Goal: Transaction & Acquisition: Purchase product/service

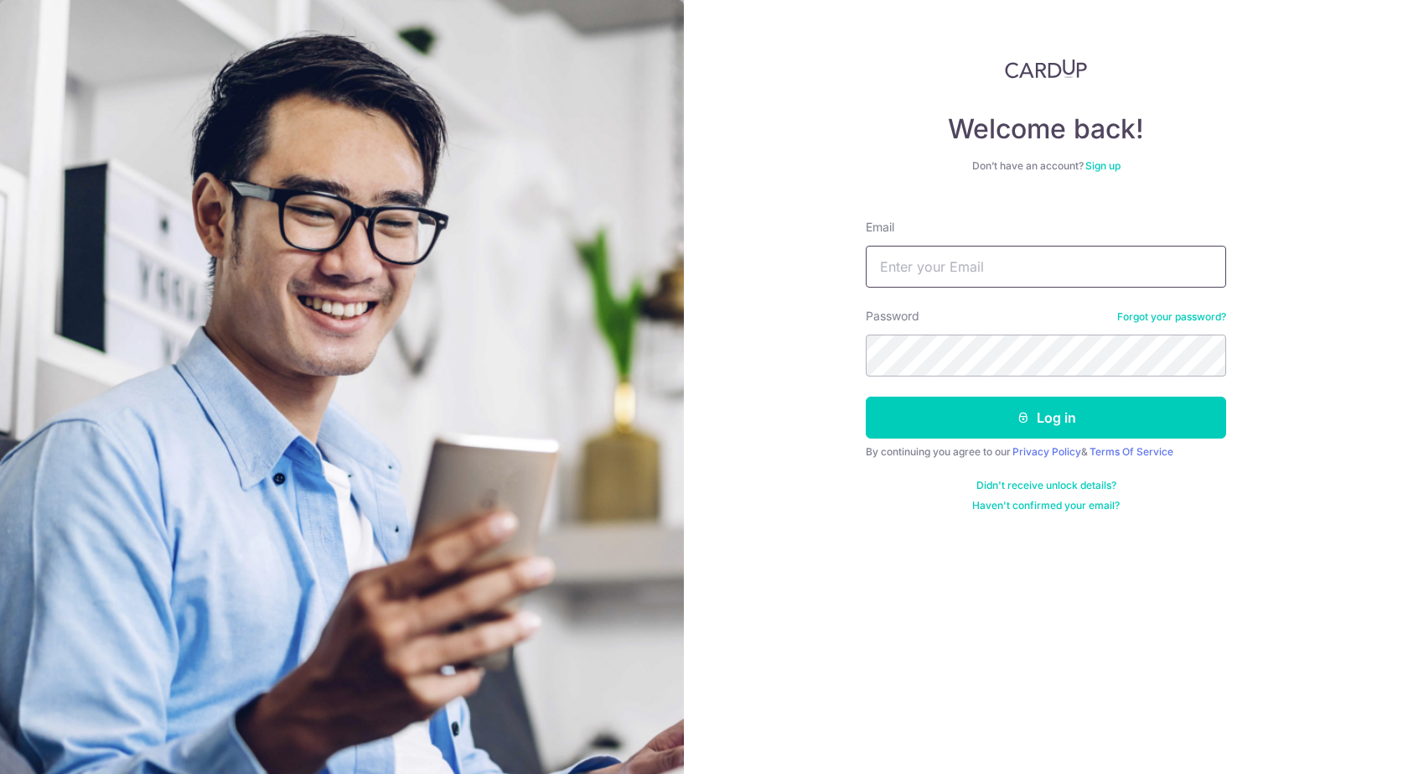
type input "[EMAIL_ADDRESS][DOMAIN_NAME]"
click at [866, 396] on button "Log in" at bounding box center [1046, 417] width 360 height 42
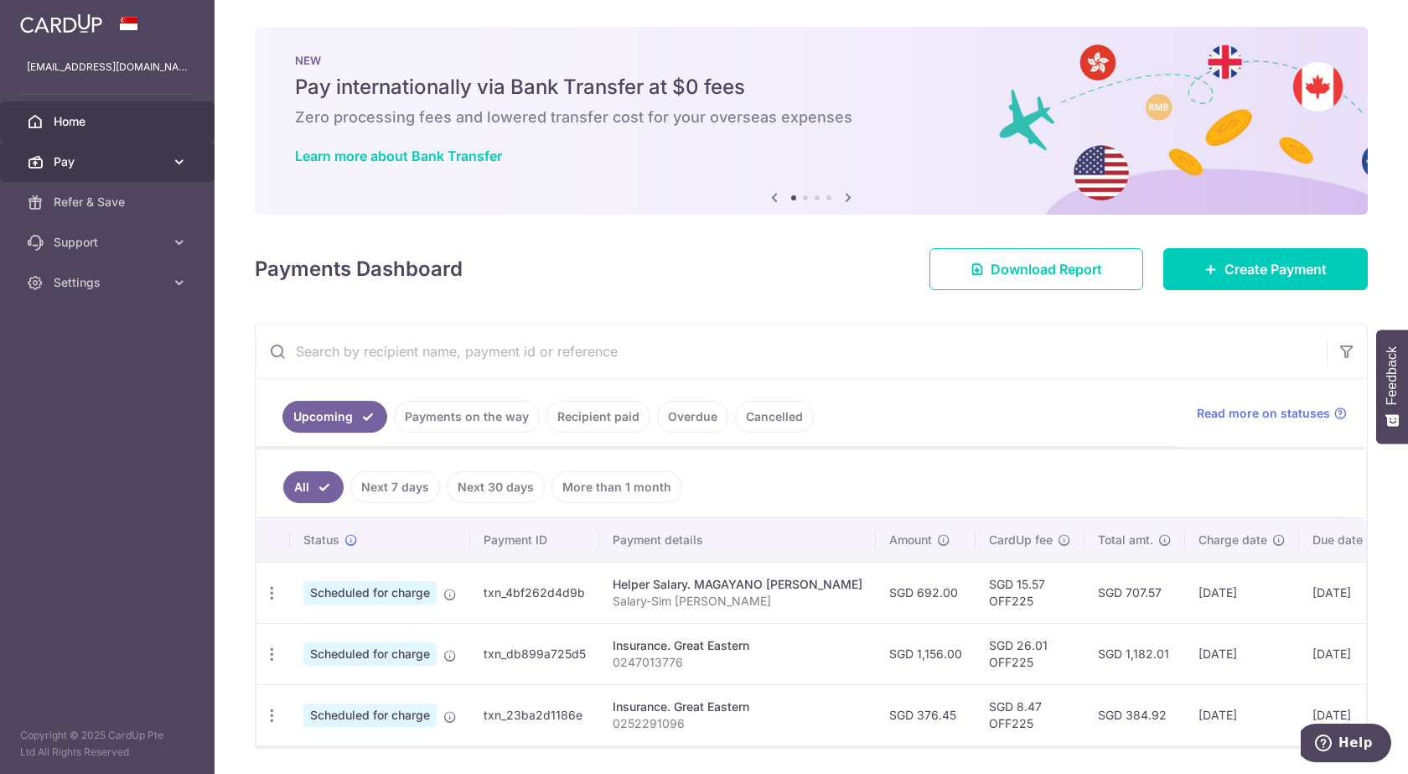
click at [178, 158] on icon at bounding box center [179, 161] width 17 height 17
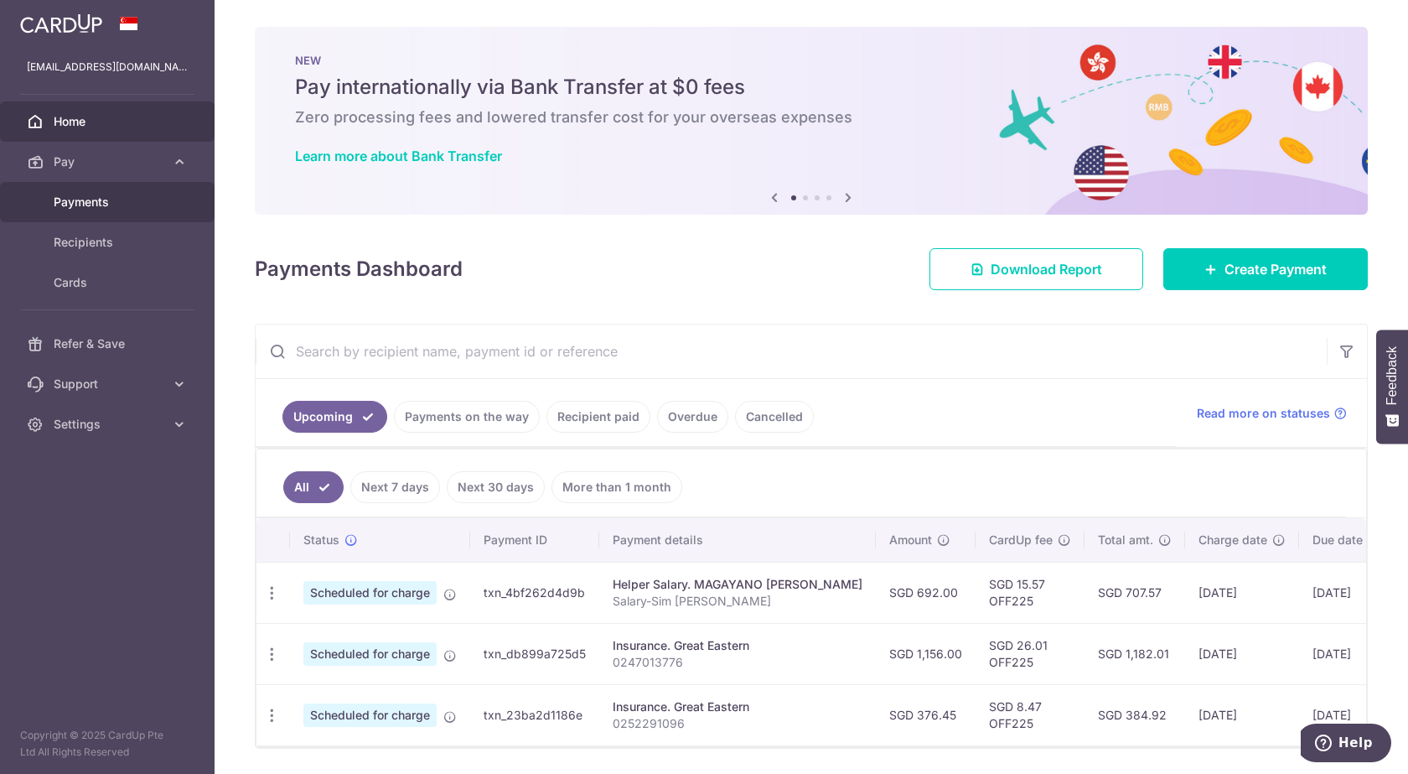
click at [158, 192] on link "Payments" at bounding box center [107, 202] width 215 height 40
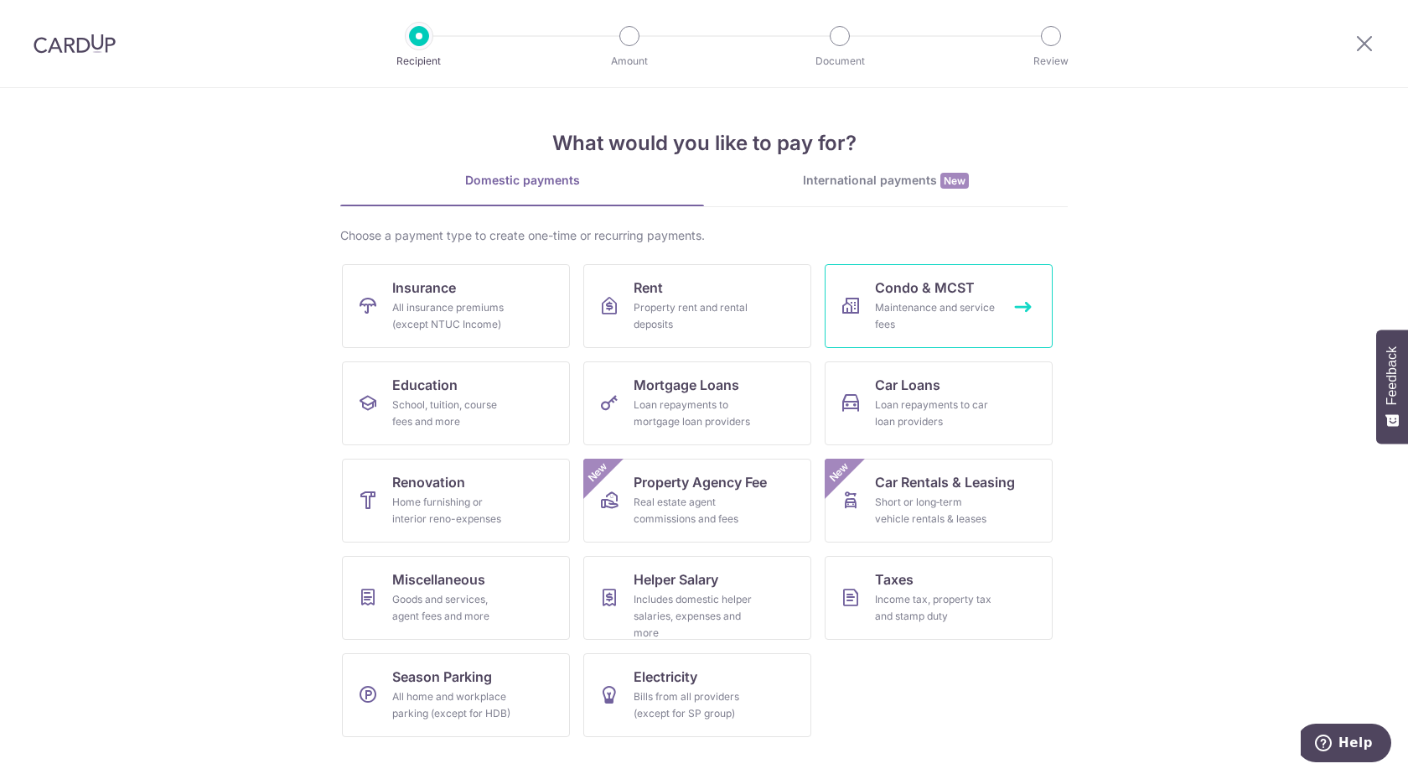
click at [932, 323] on div "Maintenance and service fees" at bounding box center [935, 316] width 121 height 34
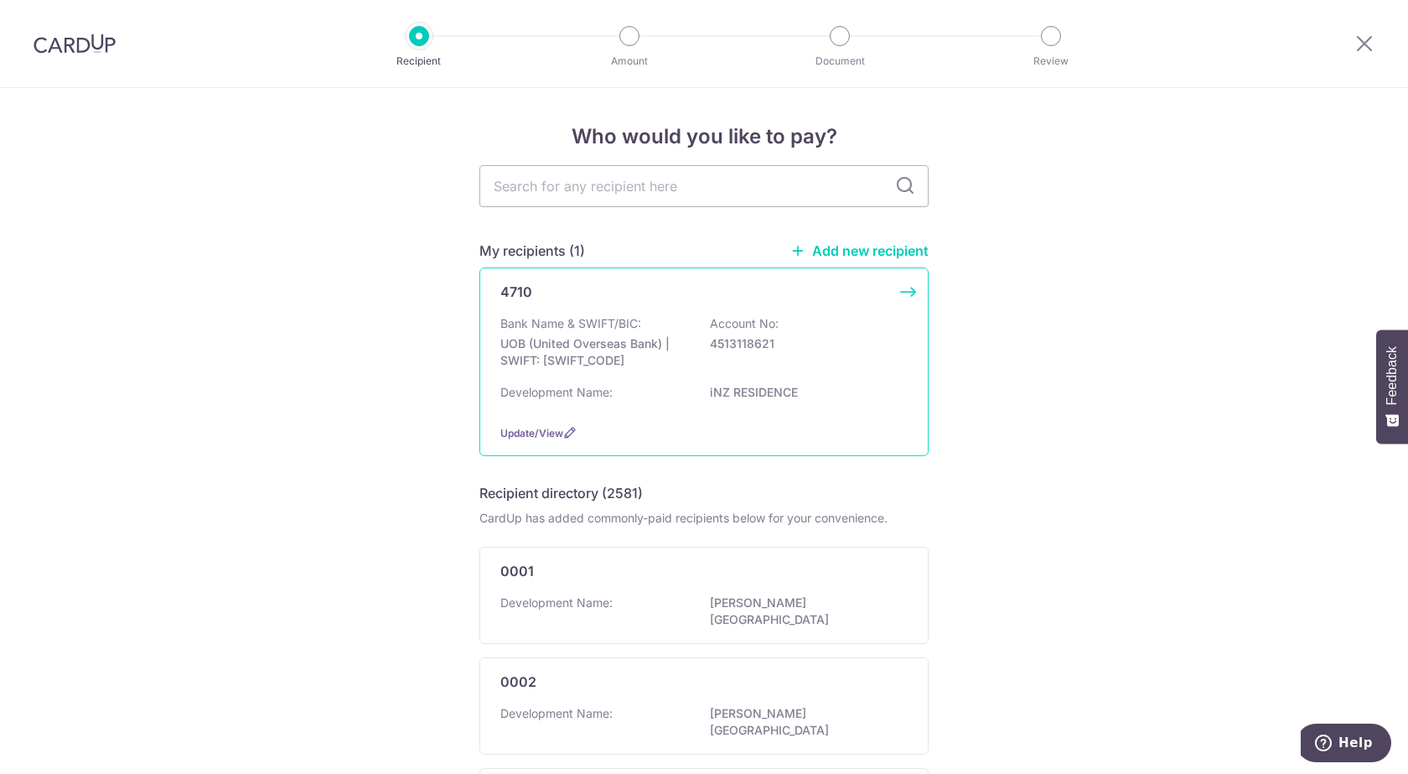
click at [861, 325] on div "Bank Name & SWIFT/BIC: UOB (United Overseas Bank) | SWIFT: UOVBSGSGXXX Account …" at bounding box center [703, 346] width 407 height 62
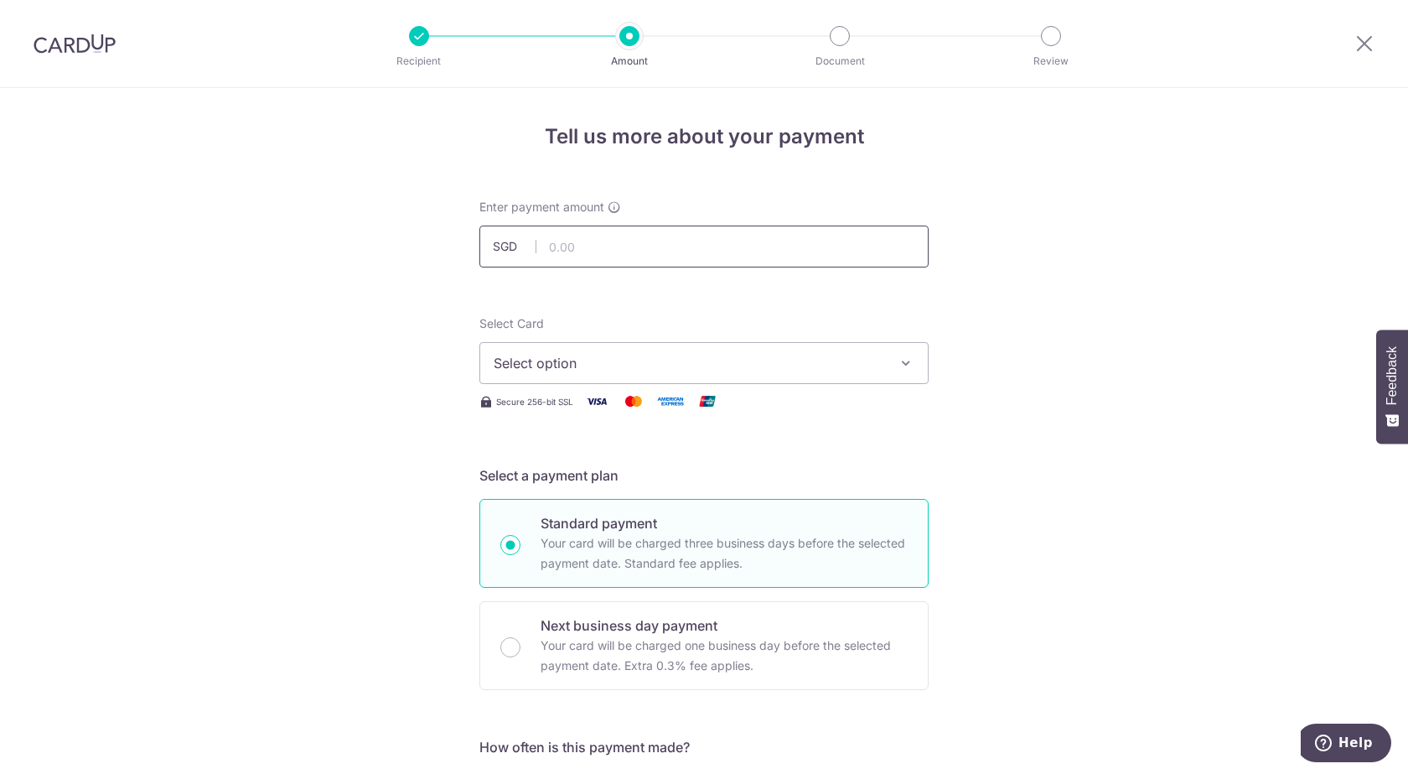
click at [607, 251] on input "text" at bounding box center [703, 246] width 449 height 42
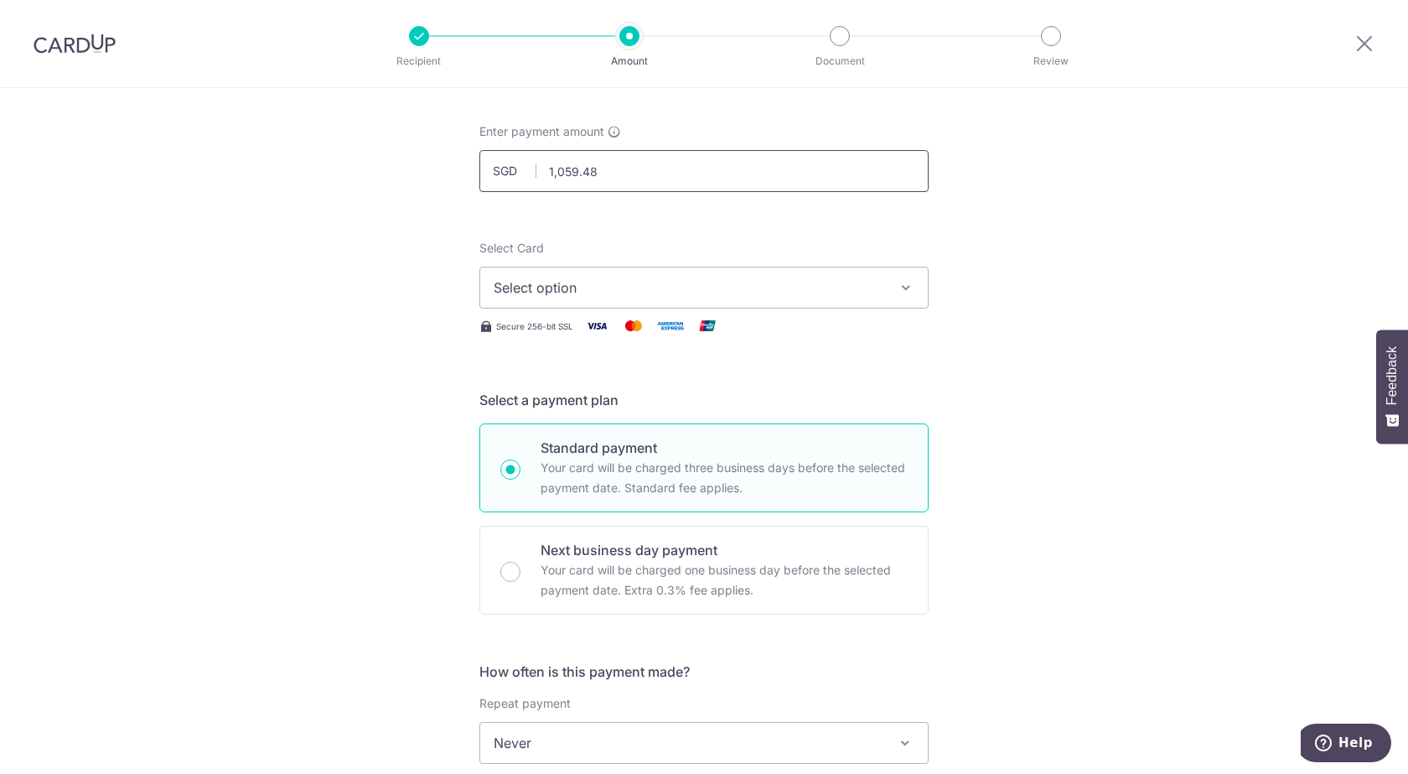
scroll to position [168, 0]
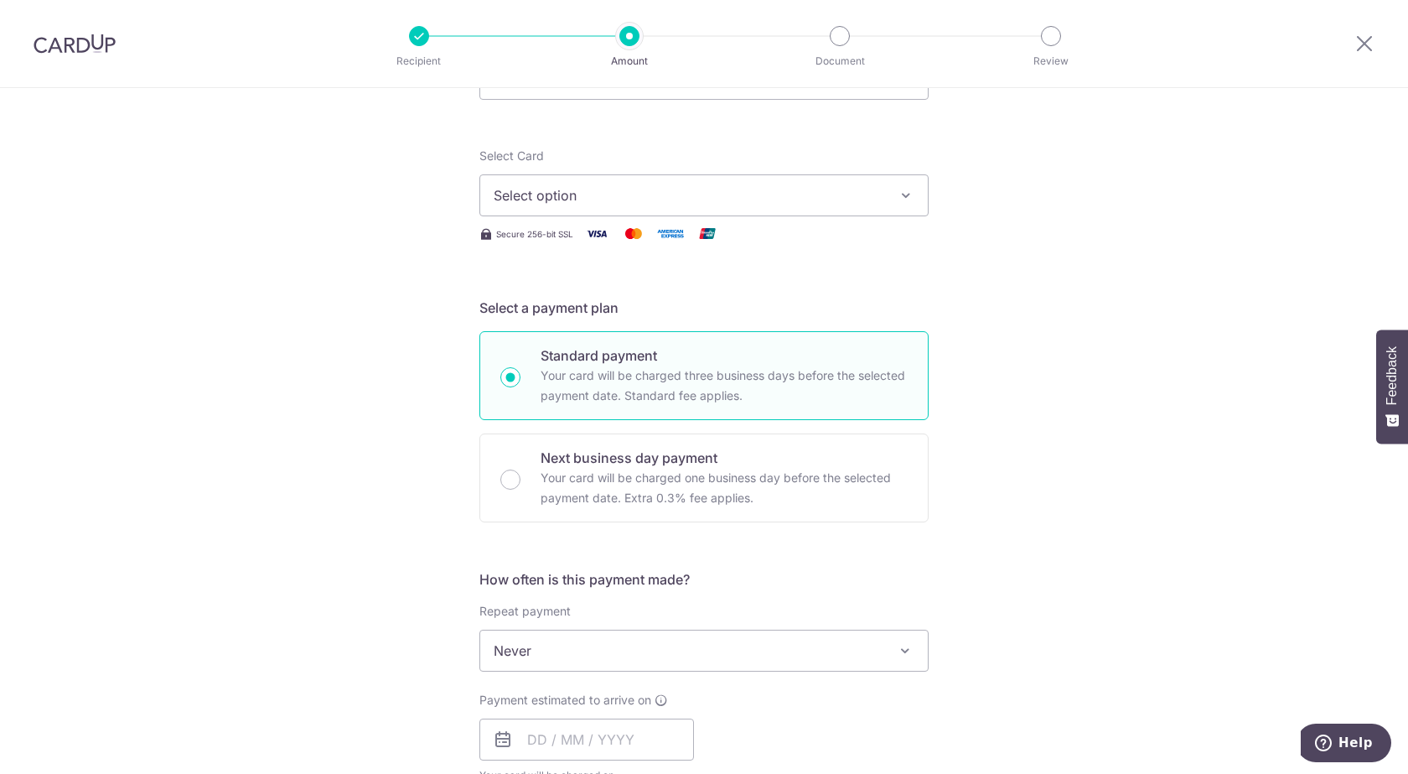
type input "1,059.48"
click at [799, 181] on button "Select option" at bounding box center [703, 195] width 449 height 42
click at [661, 304] on link "**** 0821" at bounding box center [704, 315] width 448 height 40
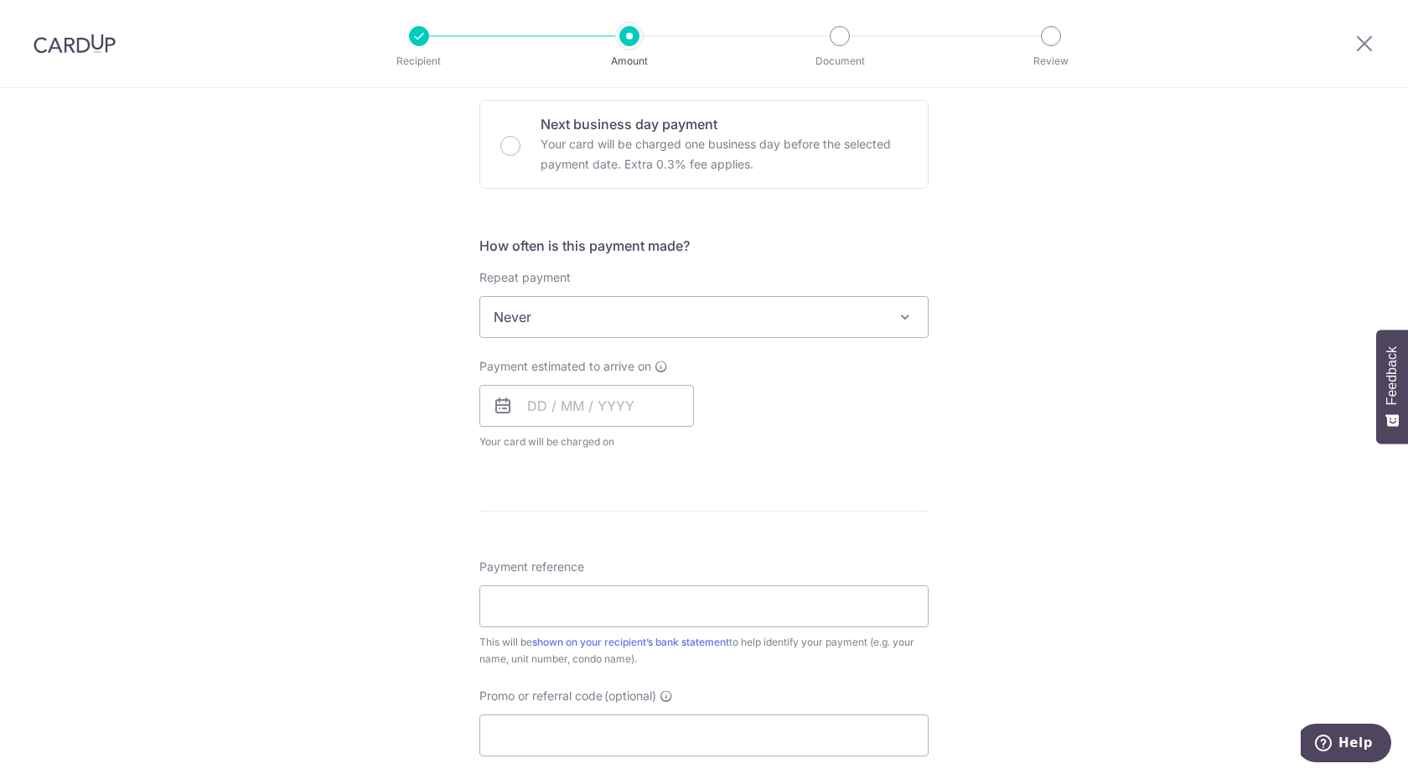
scroll to position [503, 0]
click at [558, 311] on span "Never" at bounding box center [704, 315] width 448 height 40
click at [554, 410] on input "text" at bounding box center [586, 404] width 215 height 42
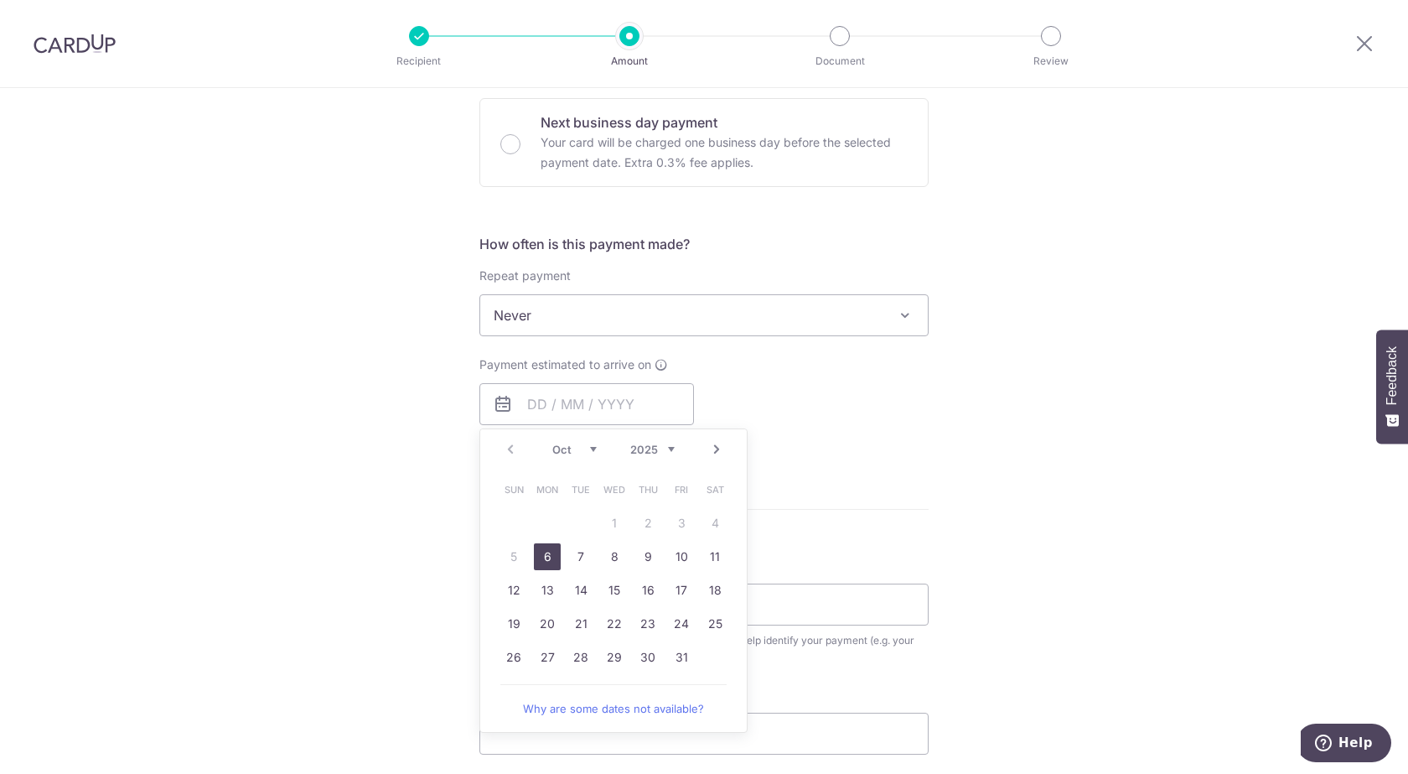
click at [547, 564] on link "6" at bounding box center [547, 556] width 27 height 27
type input "06/10/2025"
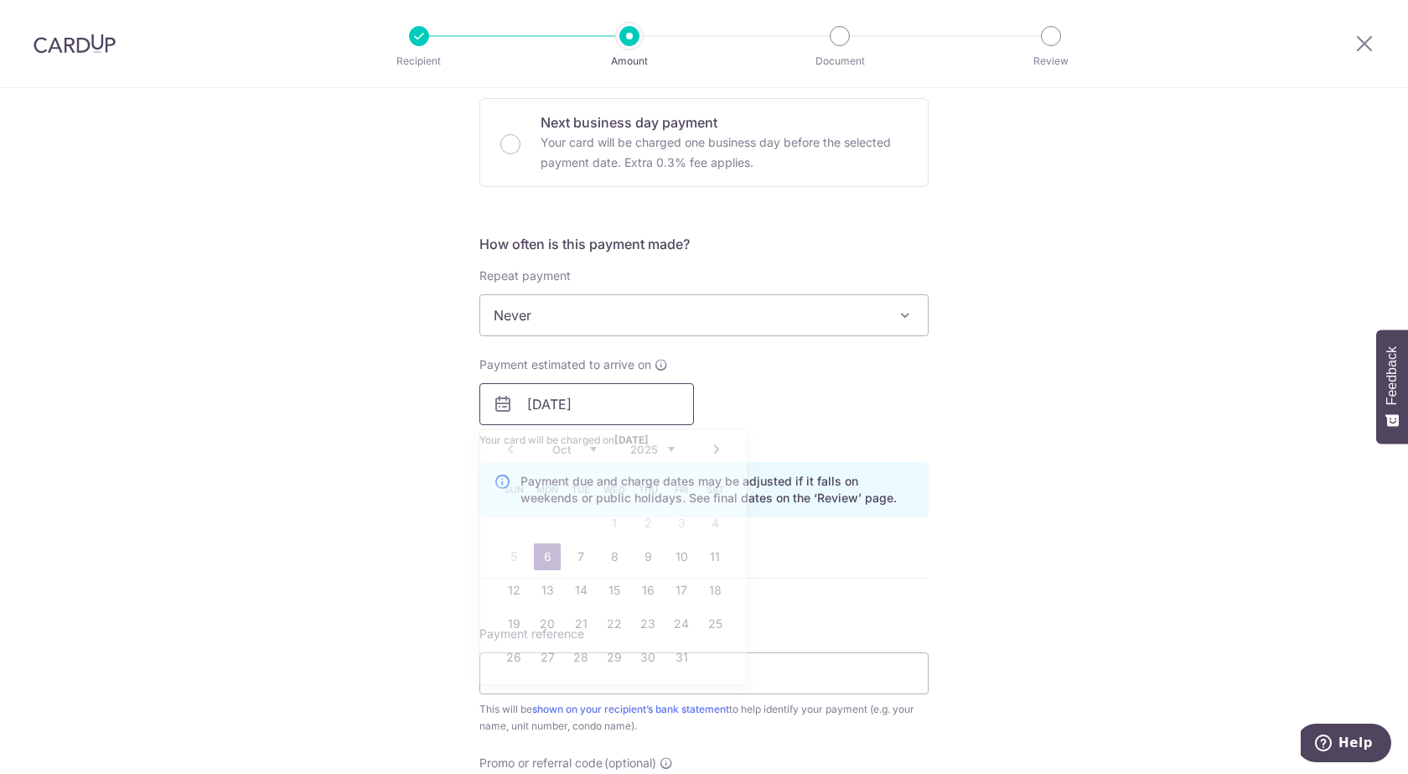
click at [656, 414] on input "06/10/2025" at bounding box center [586, 404] width 215 height 42
click at [454, 551] on div "Tell us more about your payment Enter payment amount SGD 1,059.48 1059.48 Selec…" at bounding box center [704, 377] width 1408 height 1585
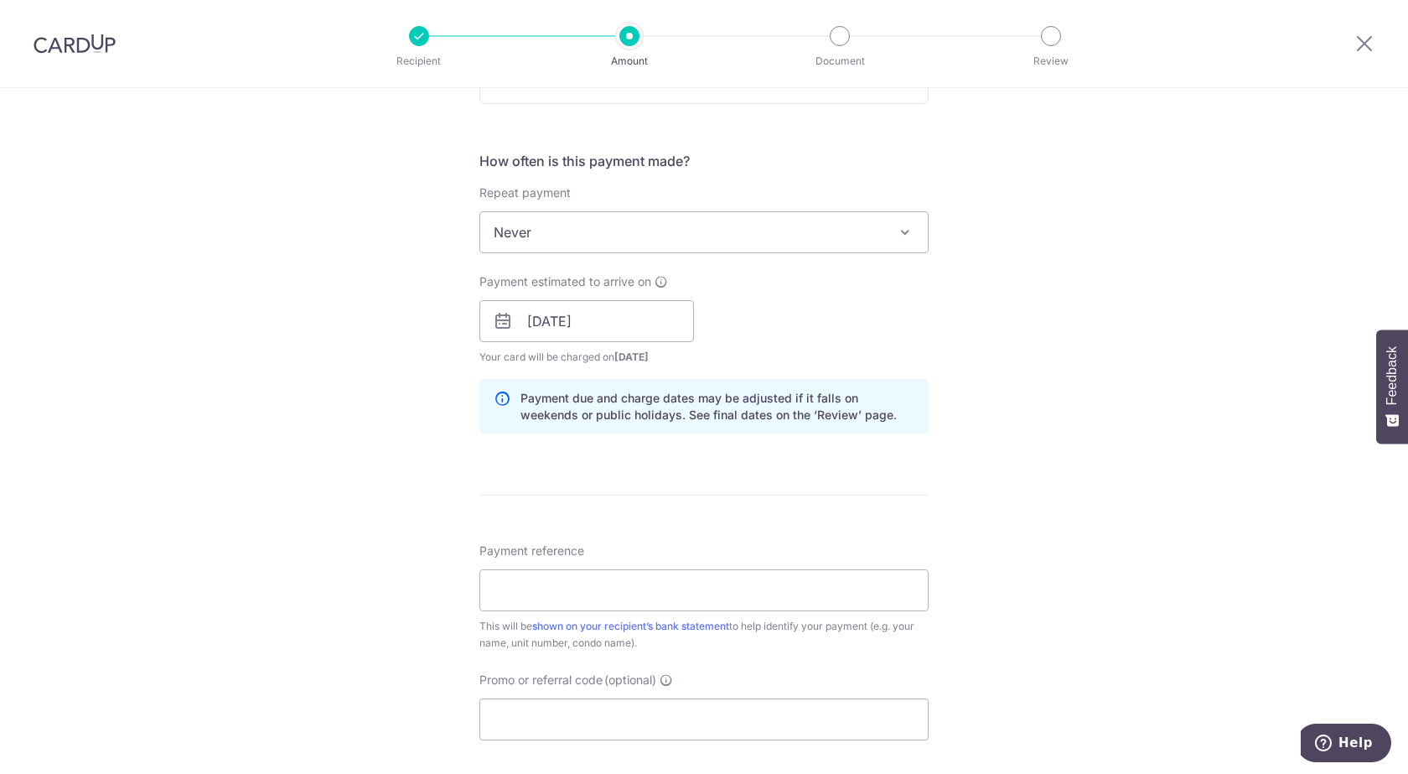
scroll to position [587, 0]
click at [571, 576] on input "Payment reference" at bounding box center [703, 589] width 449 height 42
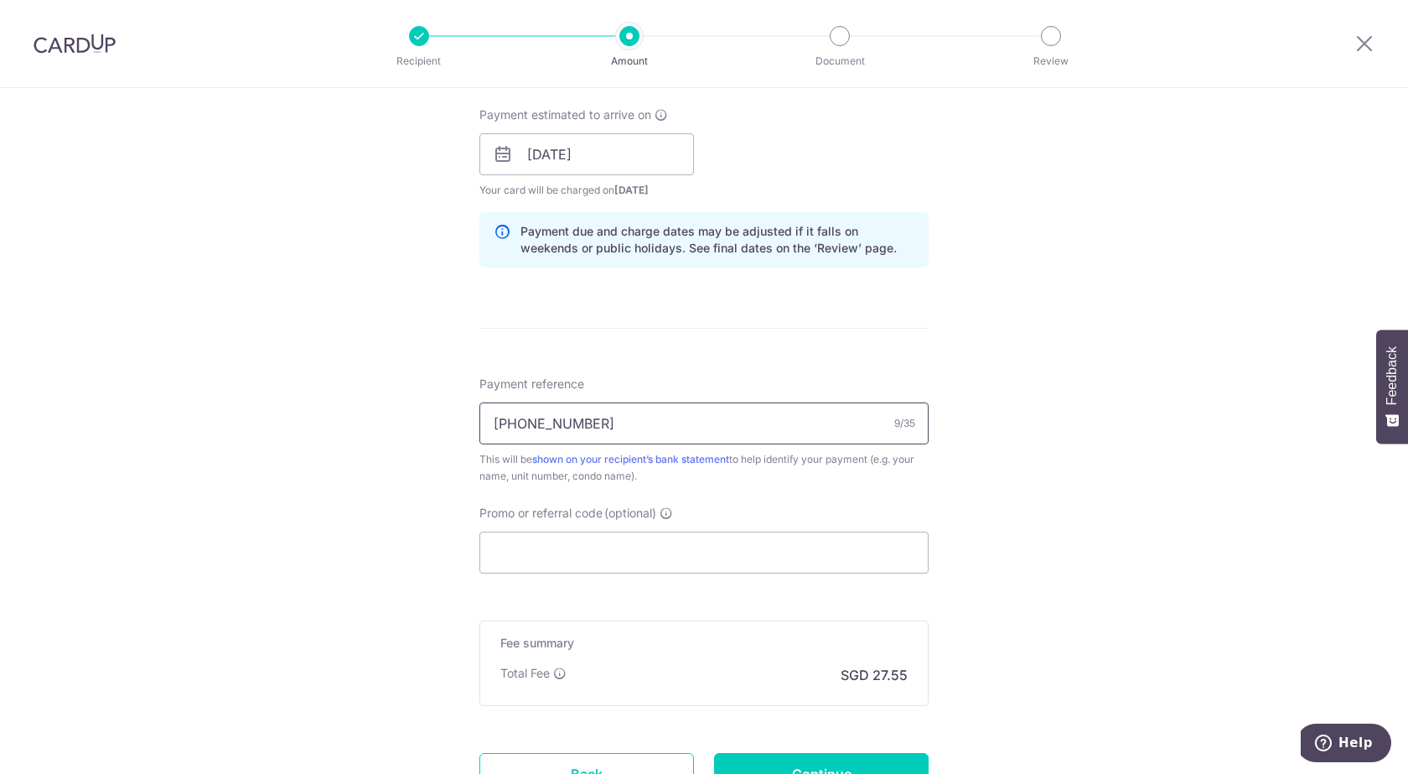
scroll to position [754, 0]
type input "072-08-21"
click at [555, 556] on input "Promo or referral code (optional)" at bounding box center [703, 551] width 449 height 42
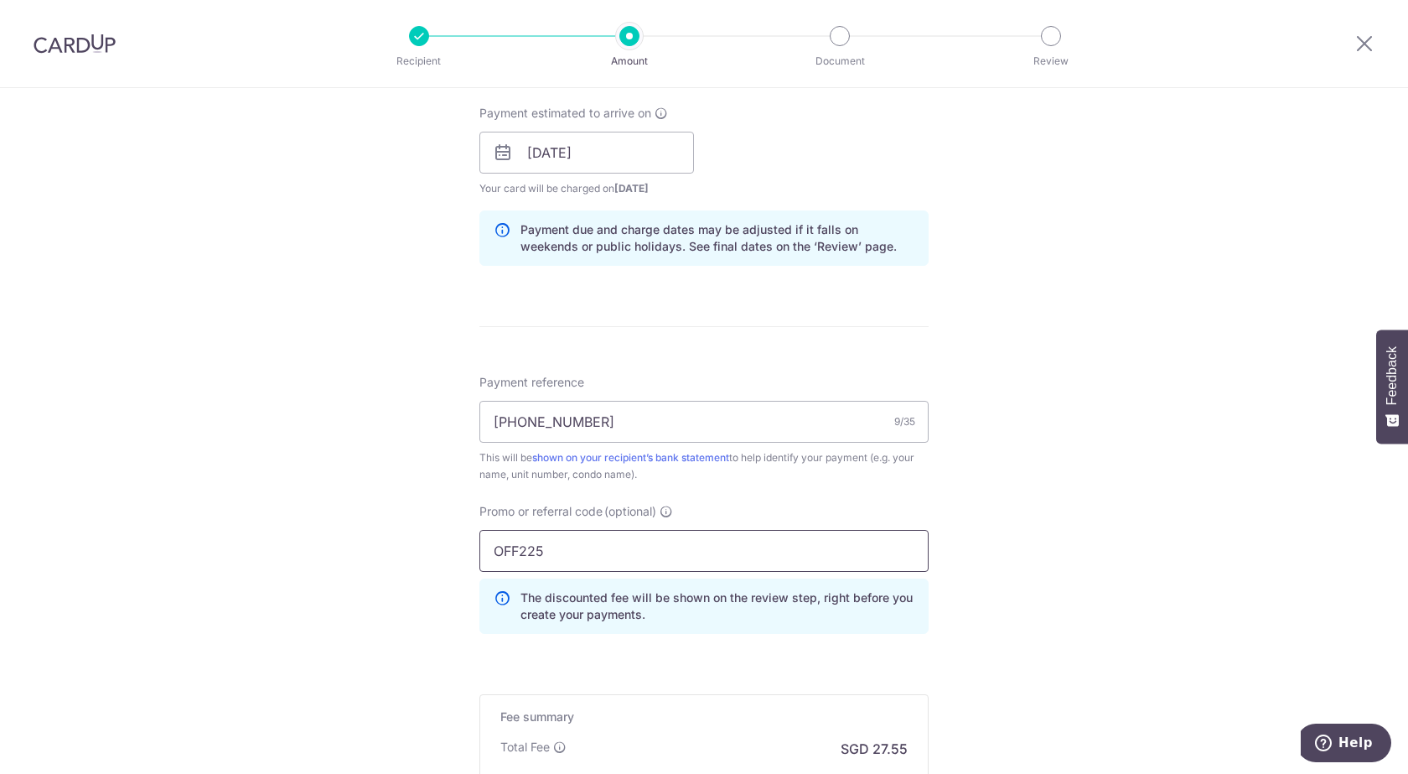
type input "OFF225"
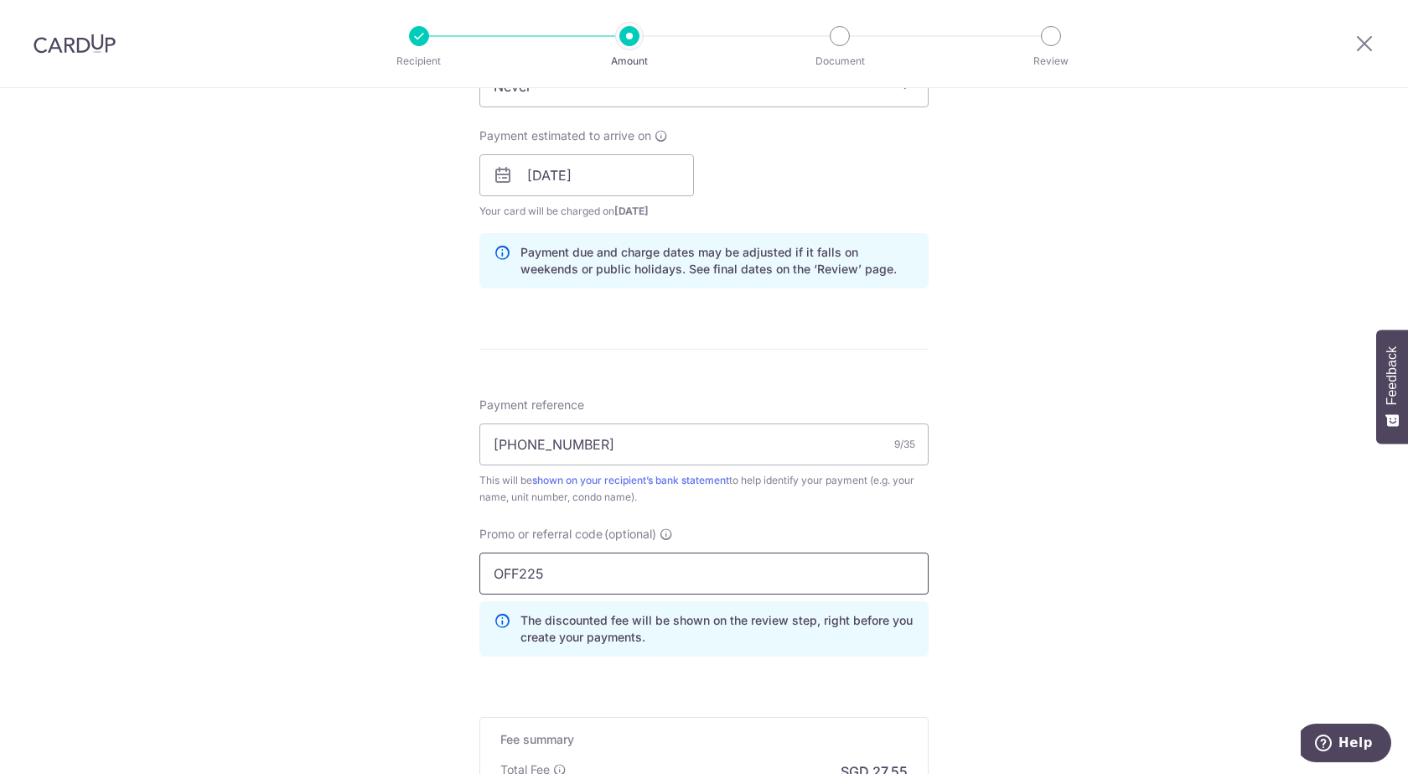
scroll to position [975, 0]
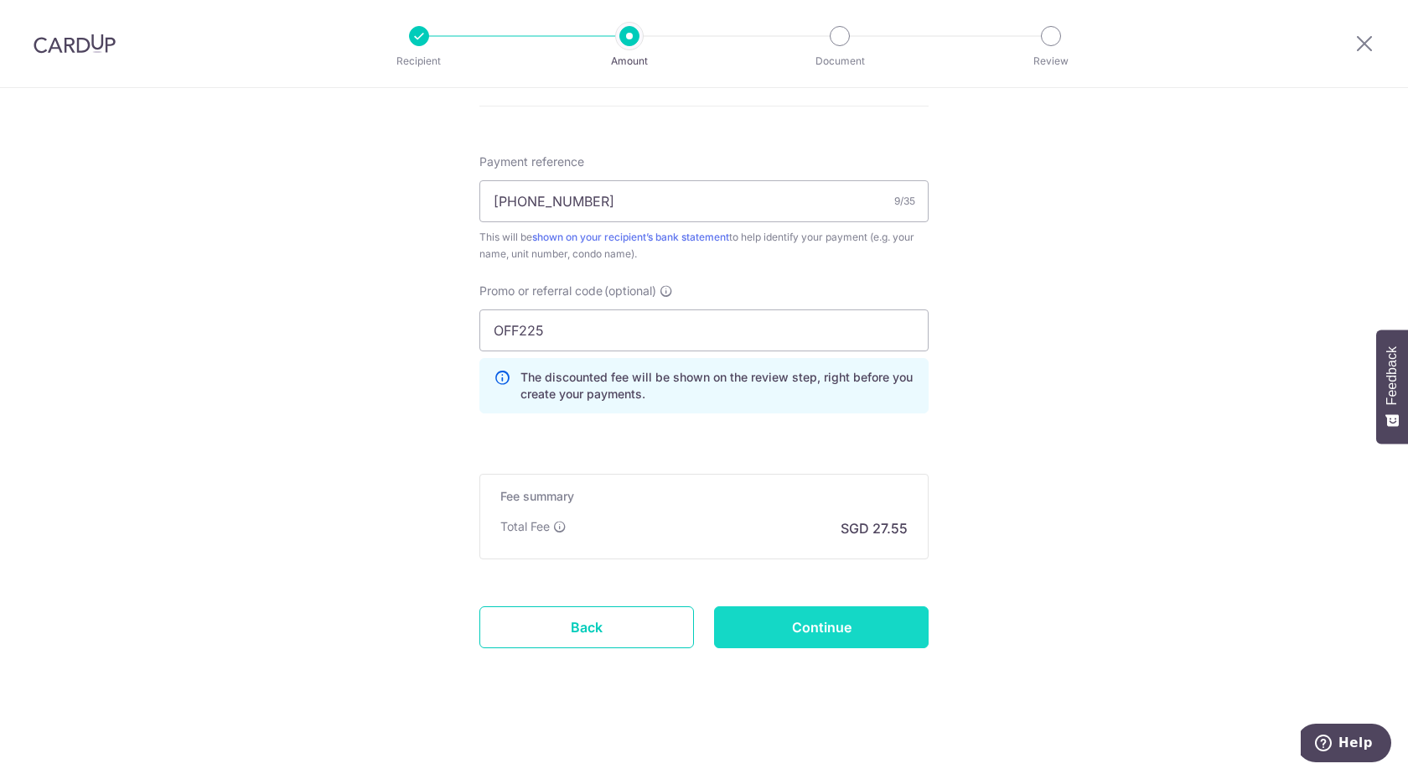
click at [821, 636] on input "Continue" at bounding box center [821, 627] width 215 height 42
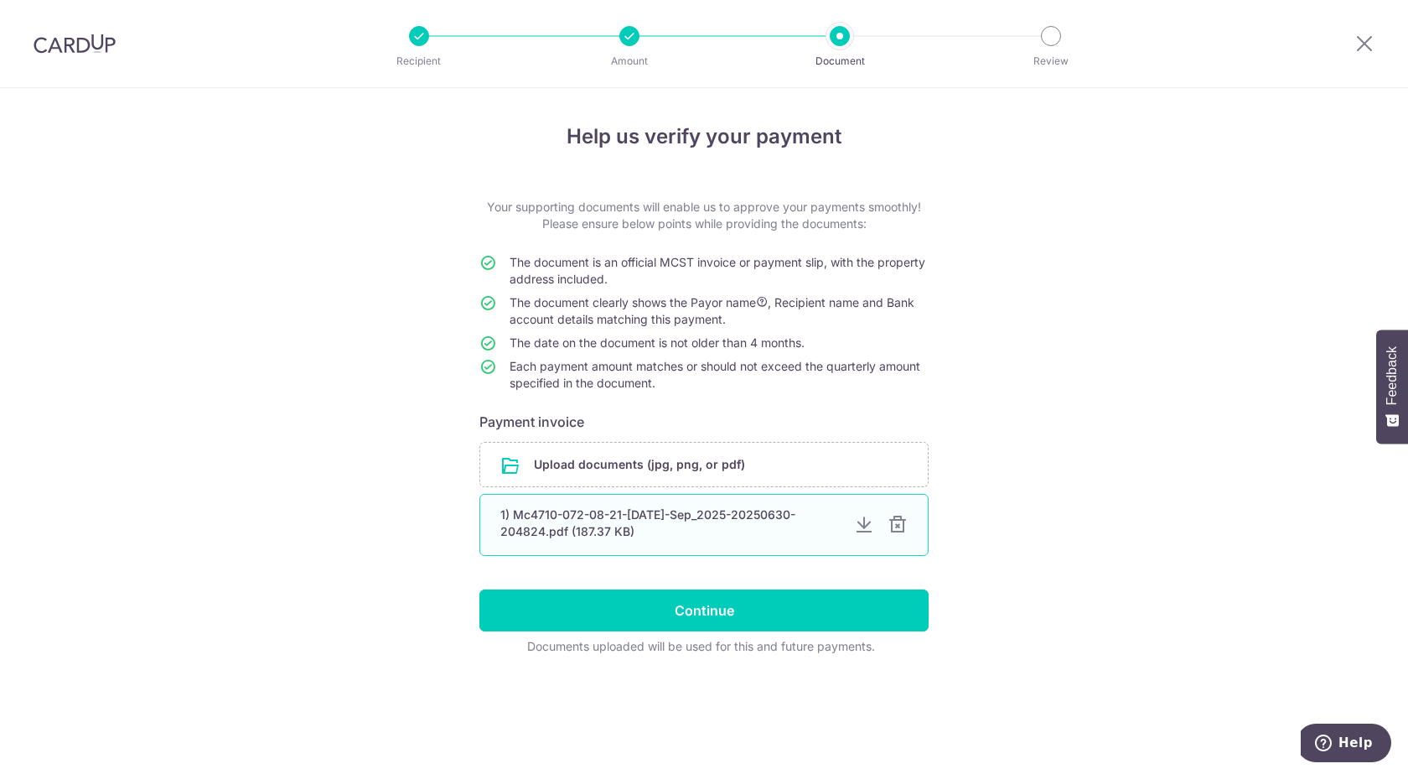
click at [898, 523] on div at bounding box center [898, 525] width 20 height 20
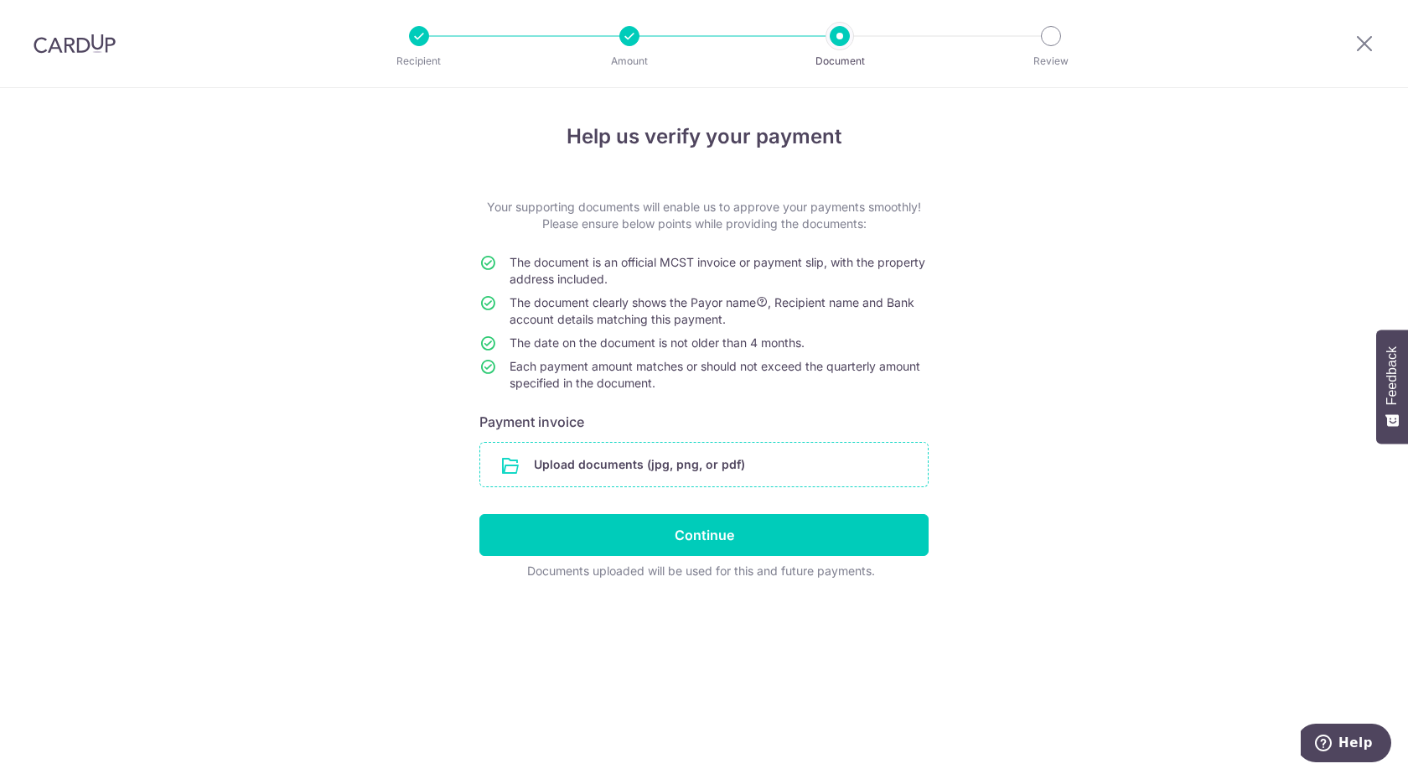
click at [712, 470] on input "file" at bounding box center [704, 464] width 448 height 44
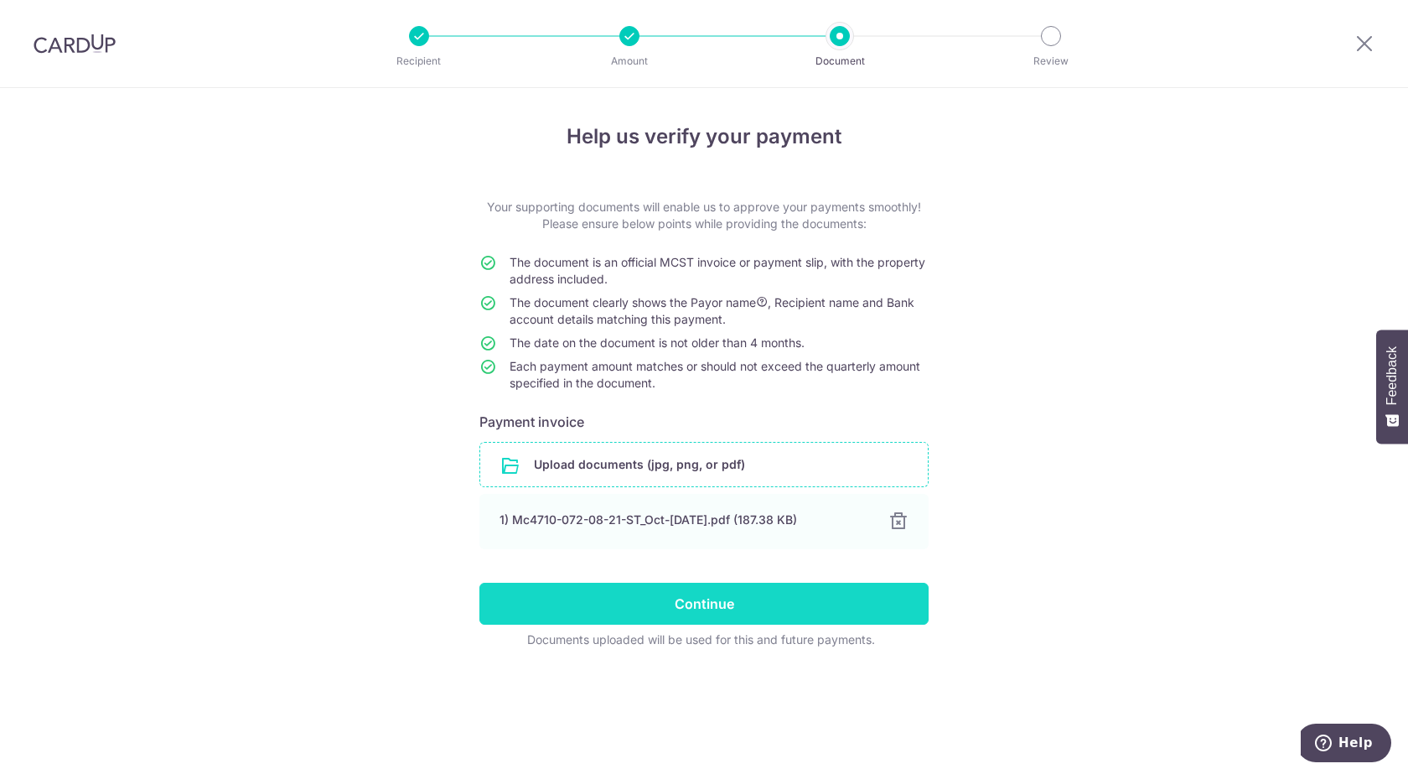
click at [719, 601] on input "Continue" at bounding box center [703, 603] width 449 height 42
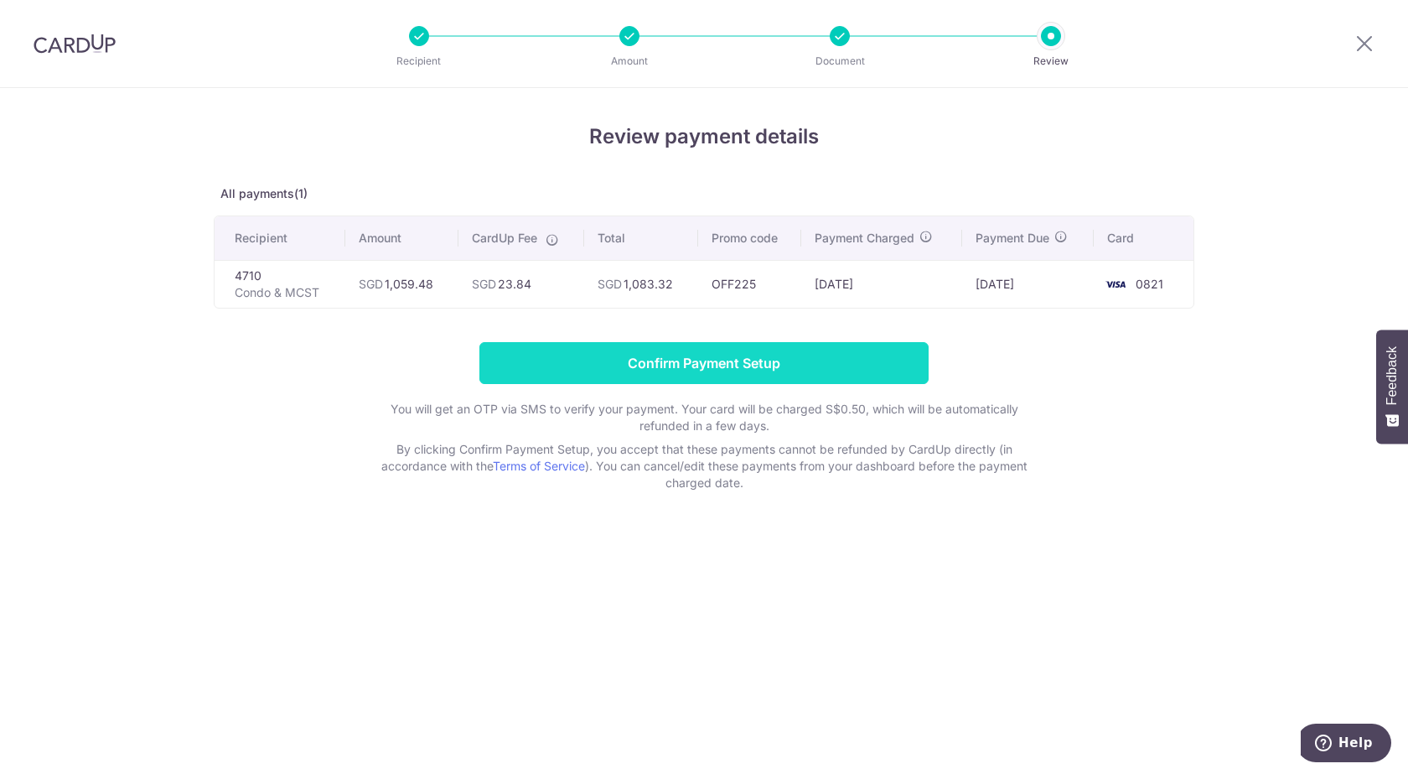
click at [716, 360] on input "Confirm Payment Setup" at bounding box center [703, 363] width 449 height 42
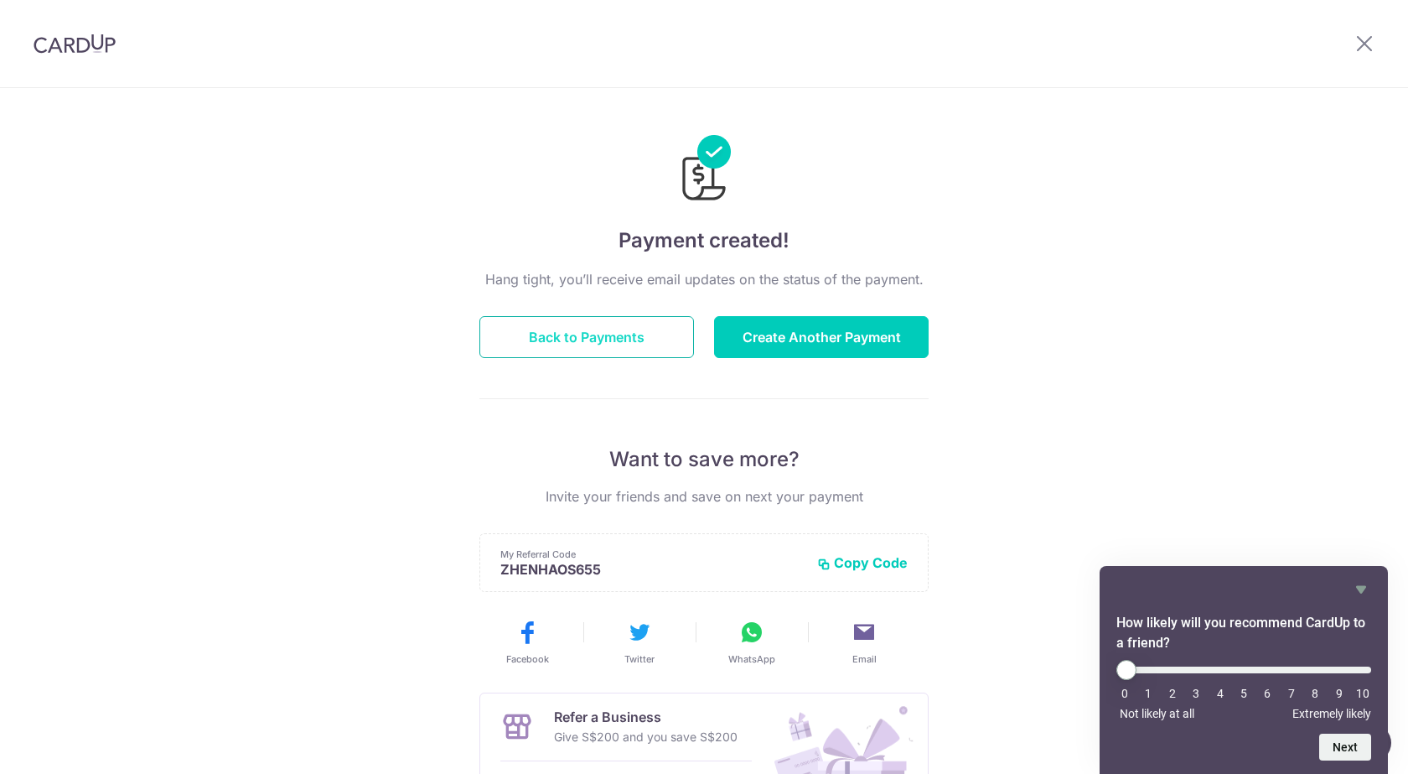
click at [604, 334] on button "Back to Payments" at bounding box center [586, 337] width 215 height 42
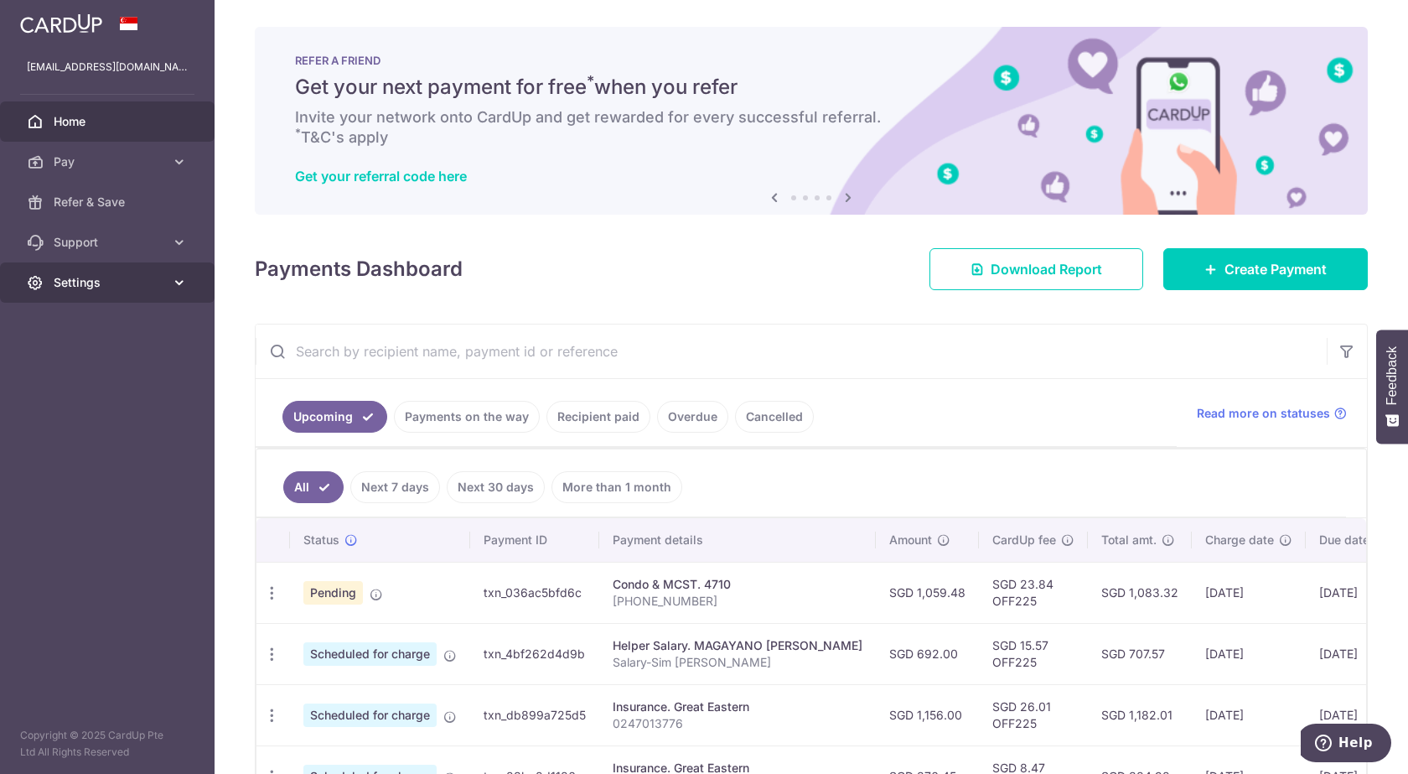
click at [135, 272] on link "Settings" at bounding box center [107, 282] width 215 height 40
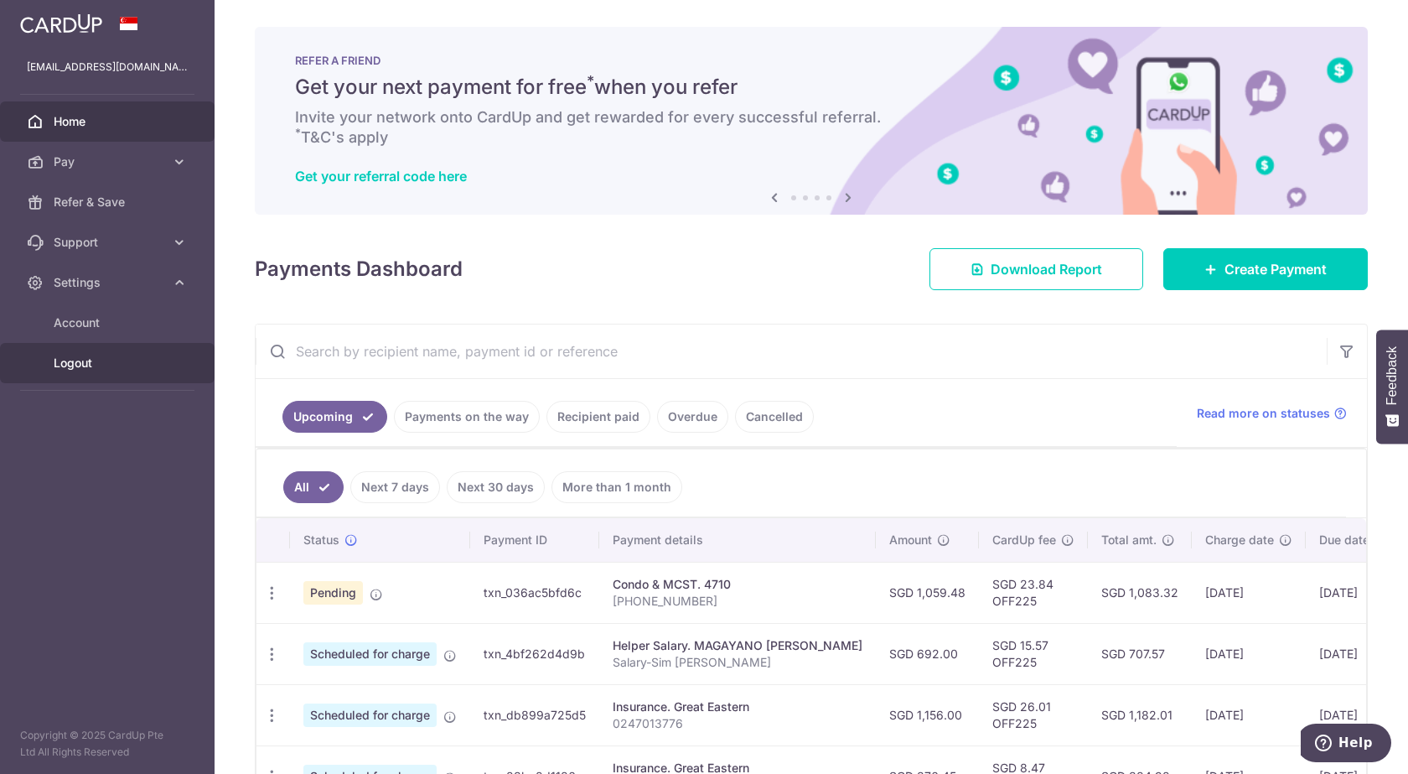
click at [103, 369] on span "Logout" at bounding box center [109, 363] width 111 height 17
